Goal: Check status: Check status

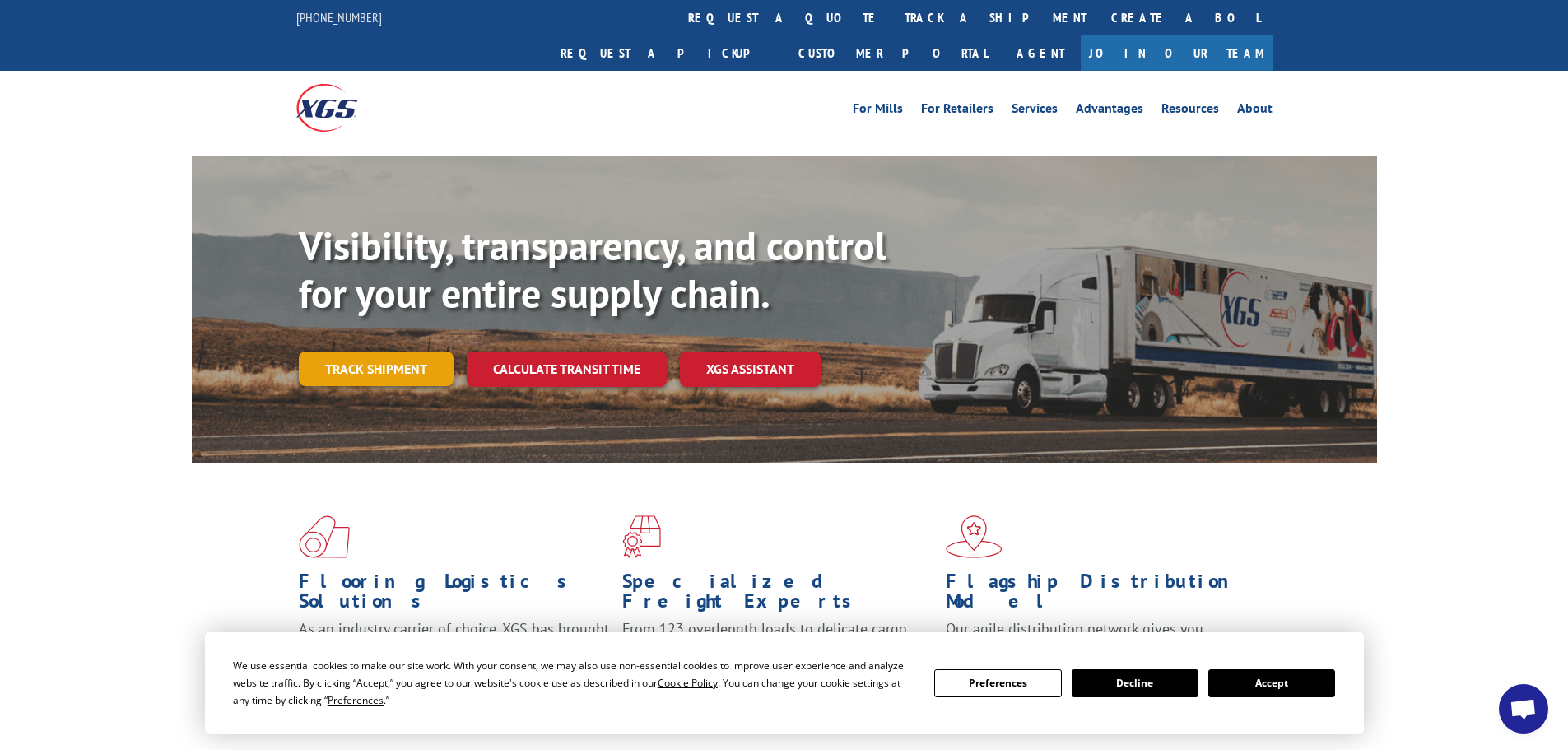
click at [397, 351] on link "Track shipment" at bounding box center [376, 368] width 155 height 35
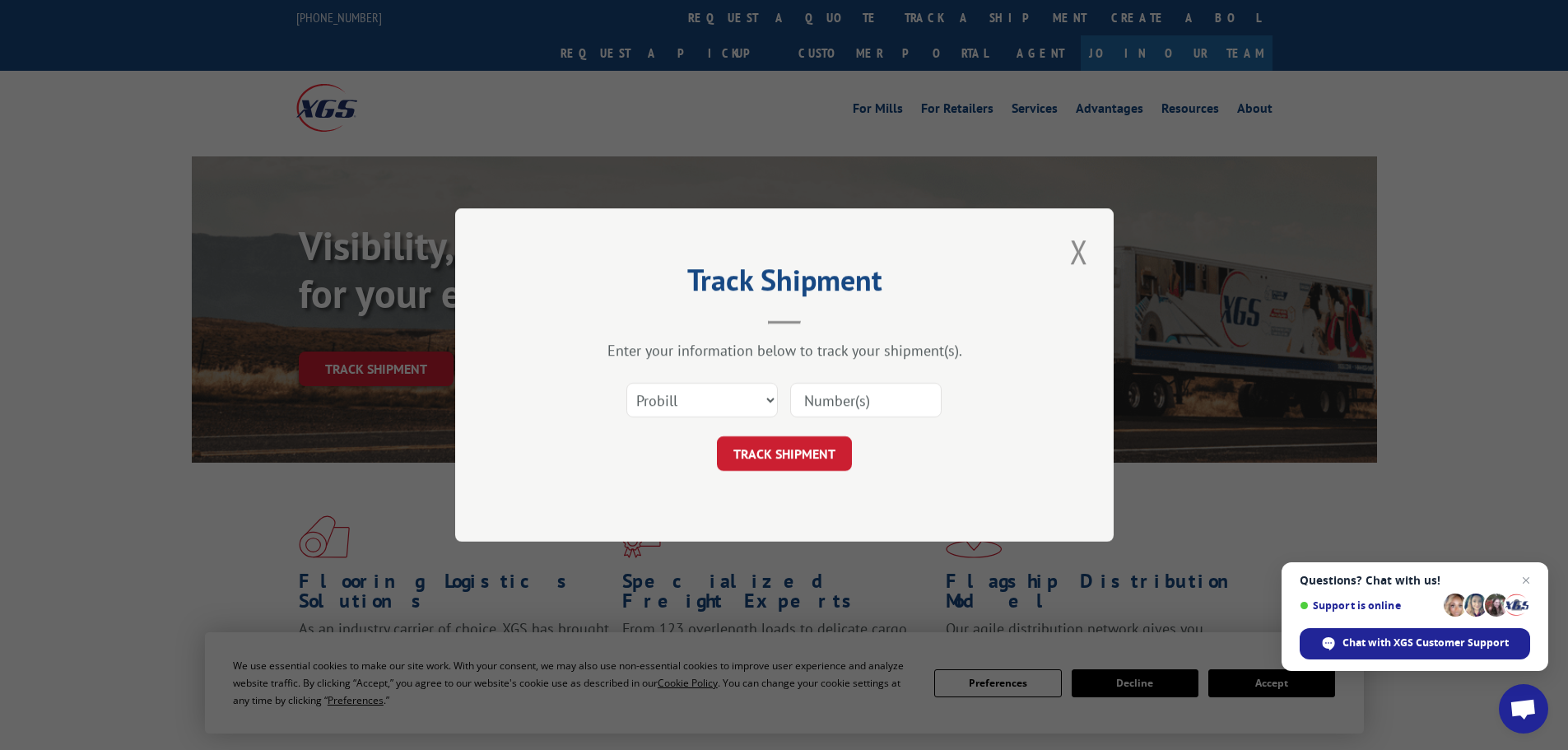
click at [836, 403] on input at bounding box center [865, 400] width 152 height 35
paste input "17449699"
type input "17449699"
click at [766, 457] on button "TRACK SHIPMENT" at bounding box center [784, 453] width 135 height 35
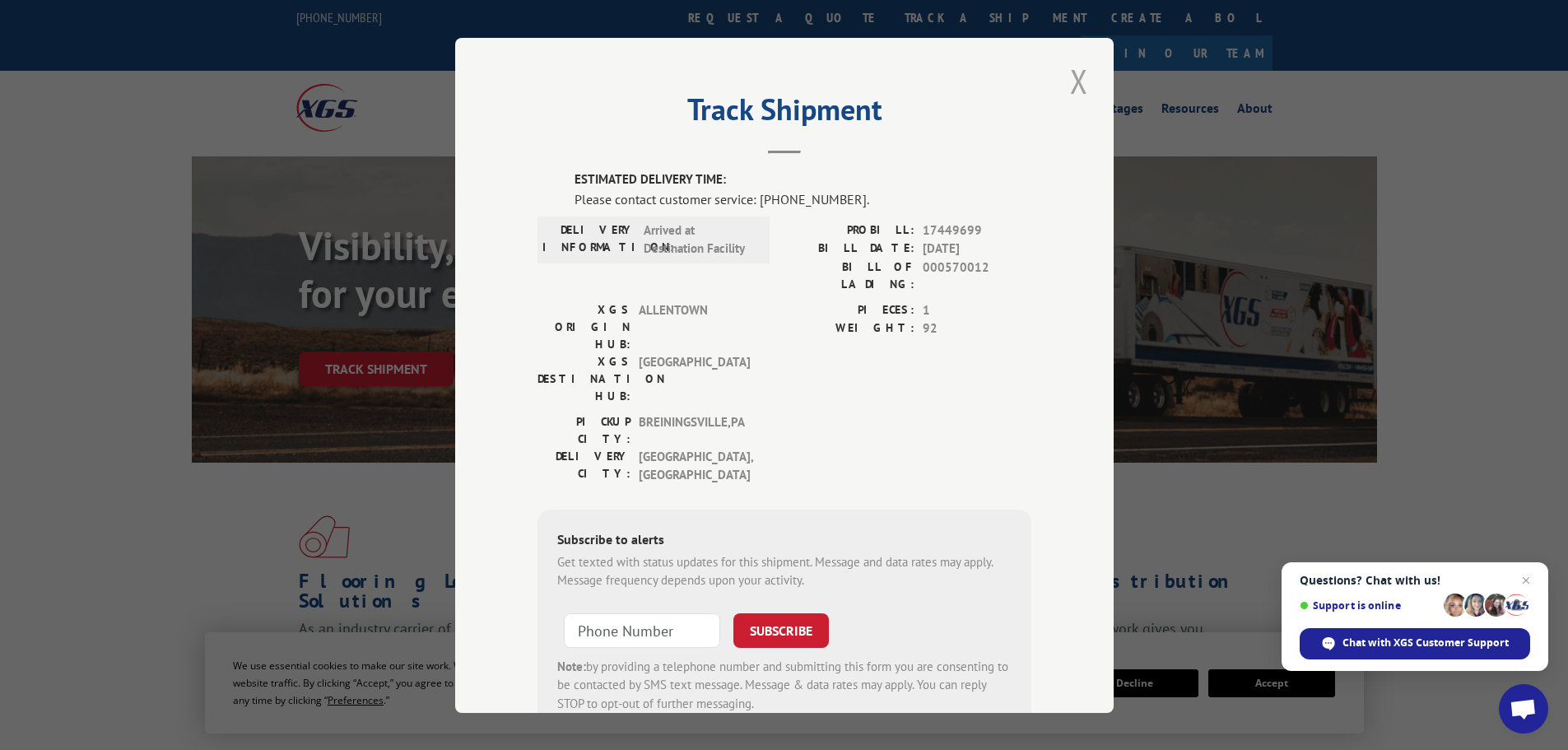
click at [1072, 87] on button "Close modal" at bounding box center [1079, 81] width 28 height 45
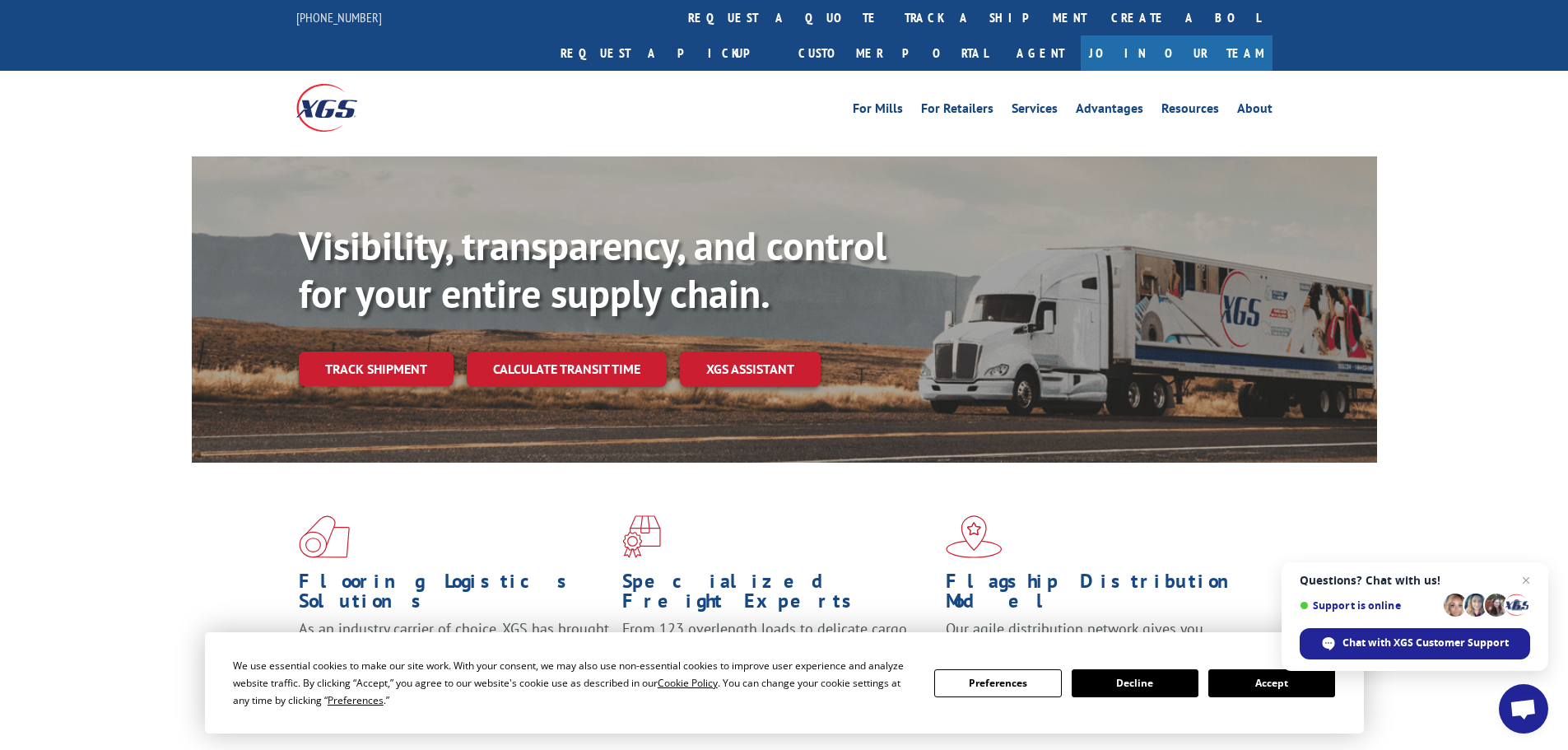
click at [1524, 709] on span "Open chat" at bounding box center [1523, 710] width 27 height 23
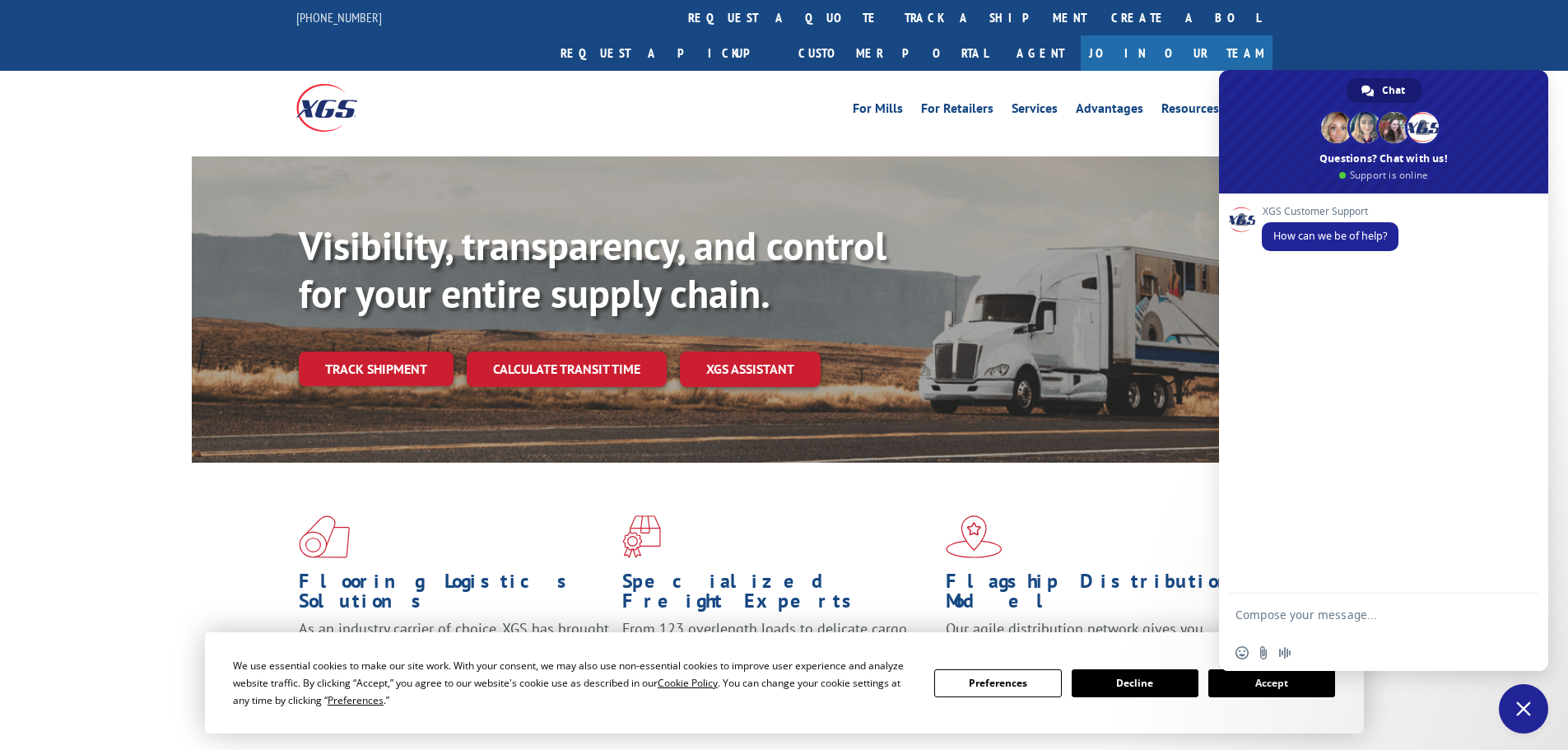
click at [1294, 618] on textarea "Compose your message..." at bounding box center [1367, 613] width 263 height 41
paste textarea "17449699"
type textarea "Hi my name is [PERSON_NAME] from Home Depot. I need tracking info on pro#174496…"
click at [1528, 582] on span "Send" at bounding box center [1518, 584] width 27 height 27
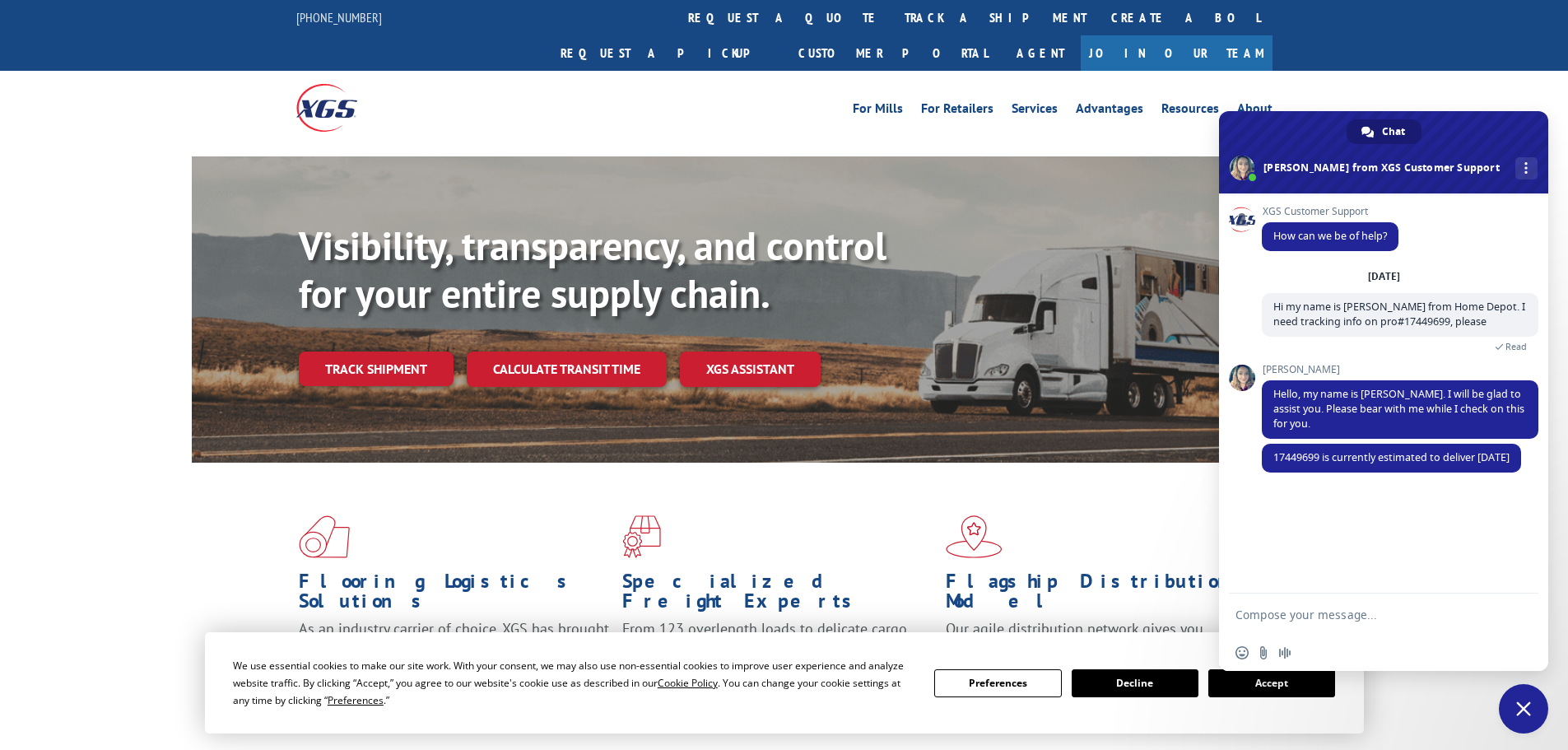
click at [1302, 622] on textarea "Compose your message..." at bounding box center [1367, 613] width 263 height 41
type textarea "Great, thank you [PERSON_NAME]"
click at [1517, 617] on span "Send" at bounding box center [1519, 614] width 12 height 12
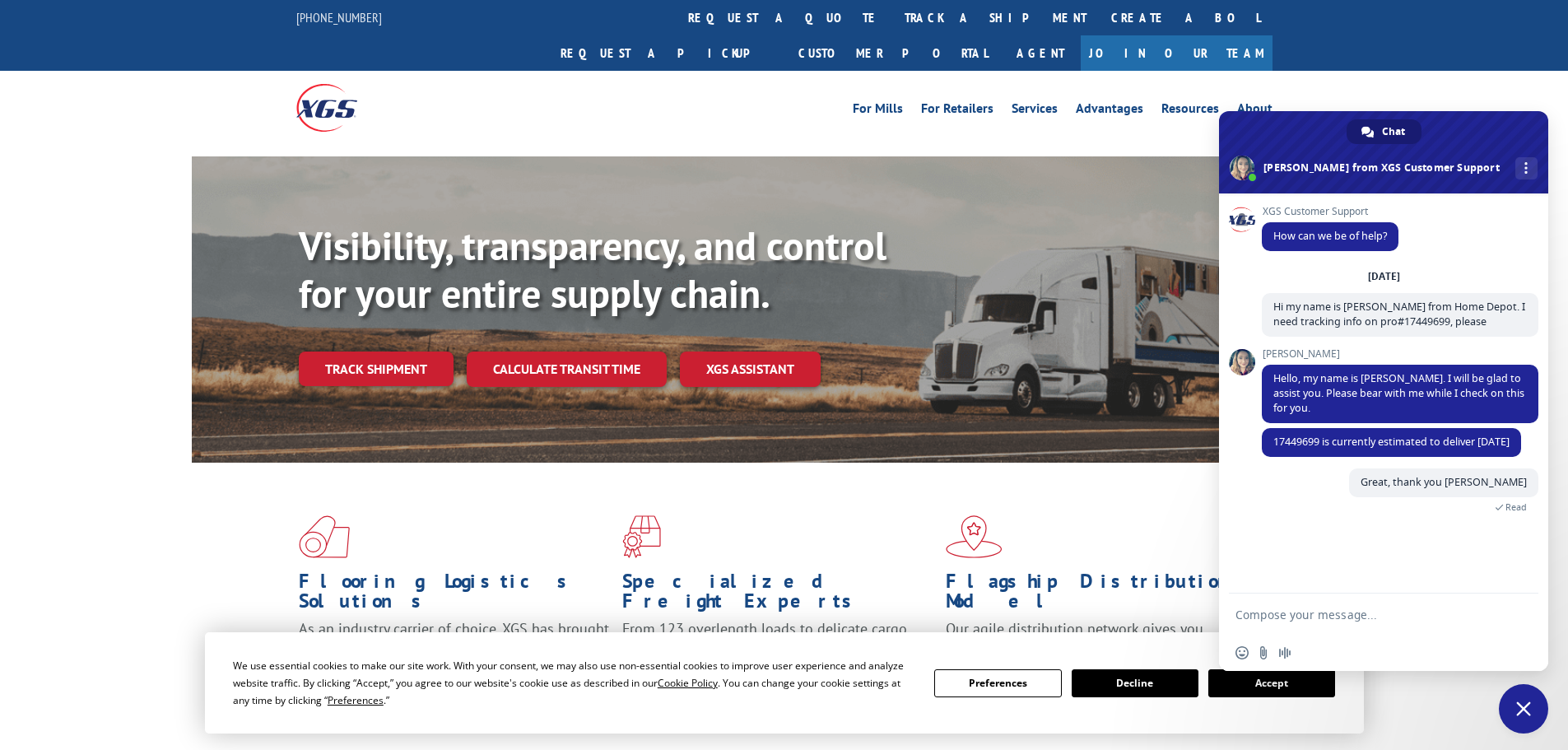
scroll to position [68, 0]
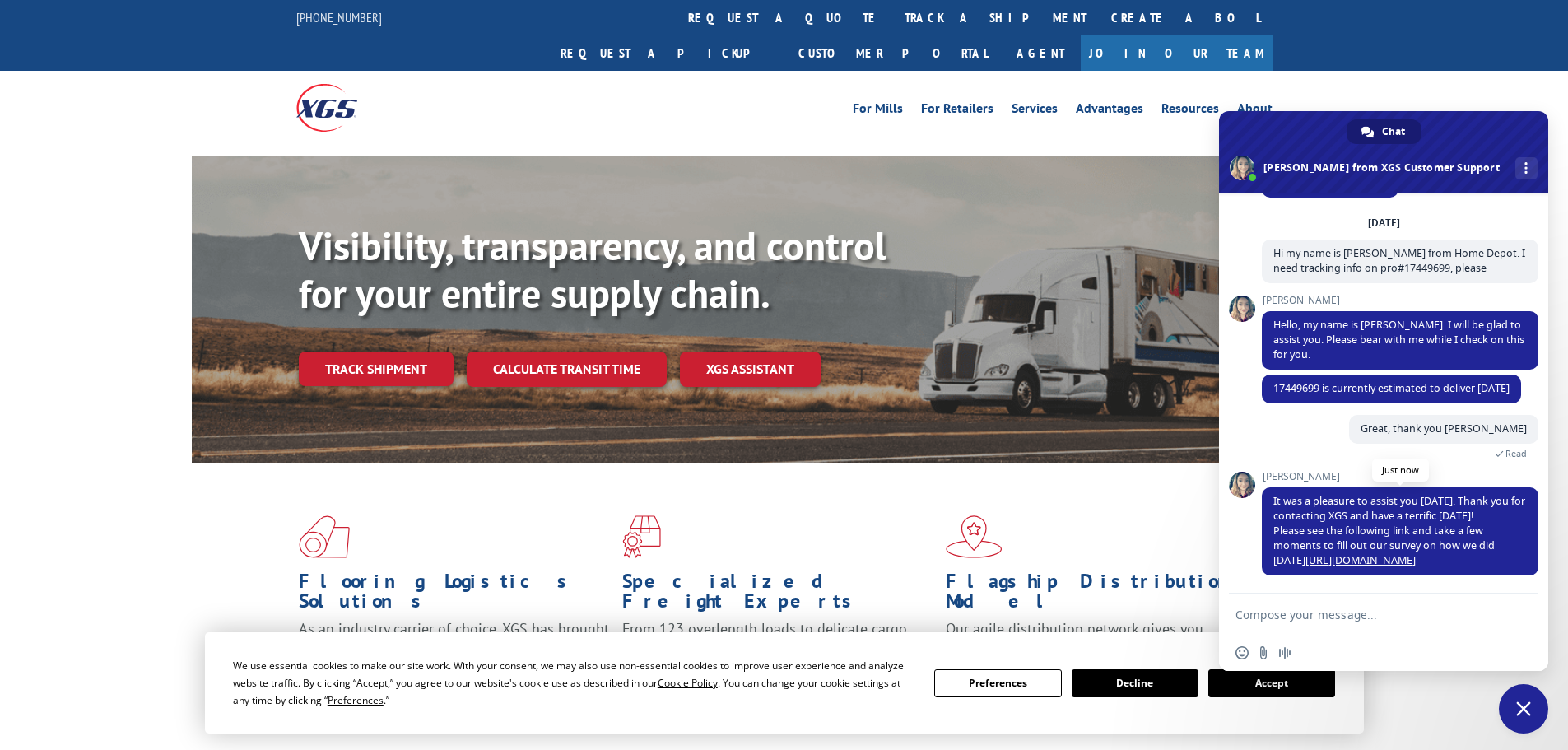
click at [1356, 560] on link "[URL][DOMAIN_NAME]" at bounding box center [1360, 560] width 110 height 14
click at [1336, 624] on textarea "Compose your message..." at bounding box center [1367, 613] width 263 height 41
type textarea "survey's completed..good day to you!"
click at [1519, 614] on span "Send" at bounding box center [1519, 614] width 12 height 12
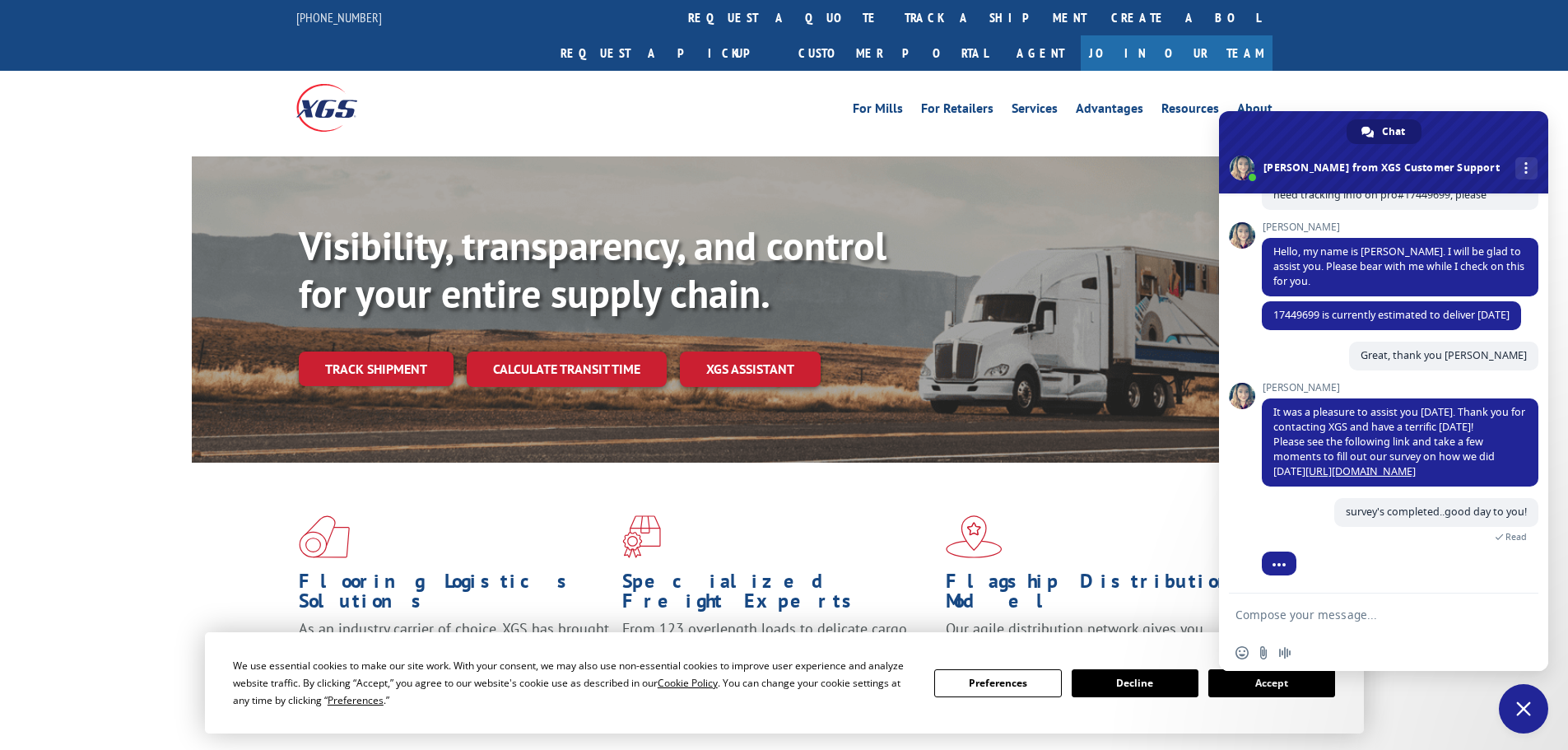
scroll to position [166, 0]
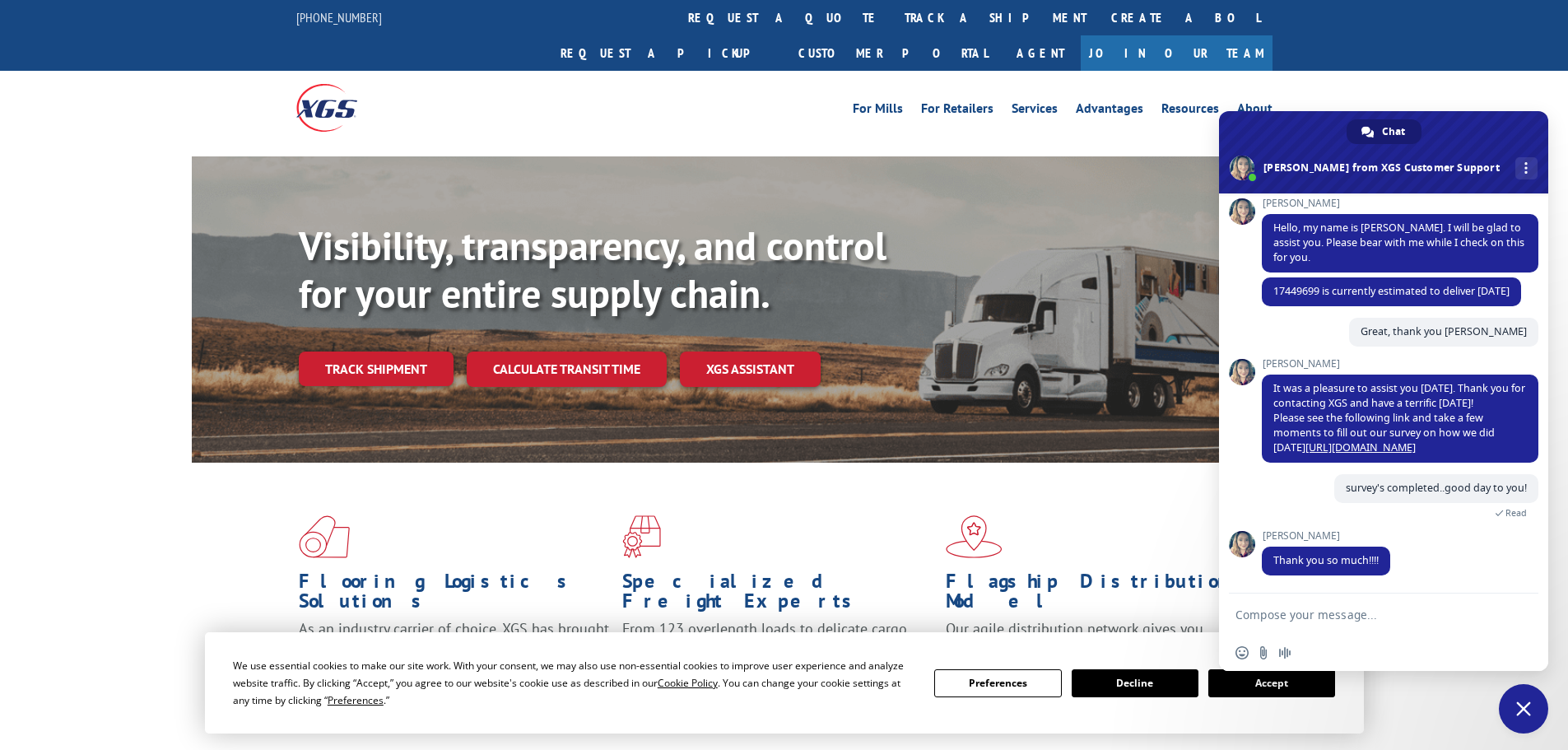
click at [1501, 729] on div "Flooring Logistics Solutions As an industry carrier of choice, XGS has brought …" at bounding box center [784, 628] width 1568 height 331
click at [1520, 719] on span "Close chat" at bounding box center [1524, 709] width 50 height 50
